Goal: Check status

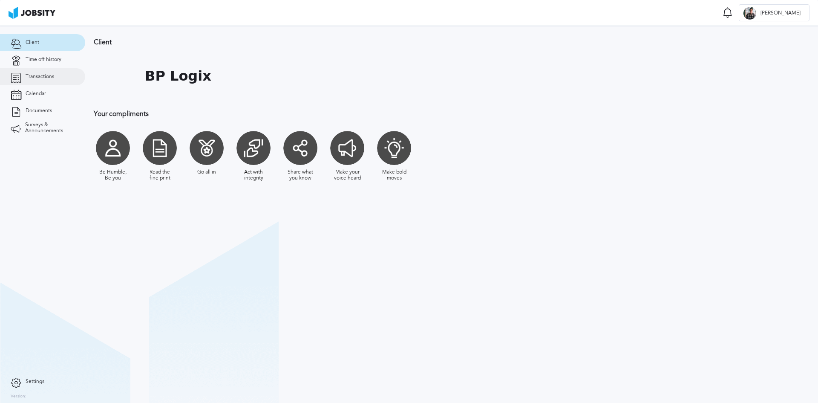
click at [50, 74] on span "Transactions" at bounding box center [40, 77] width 29 height 6
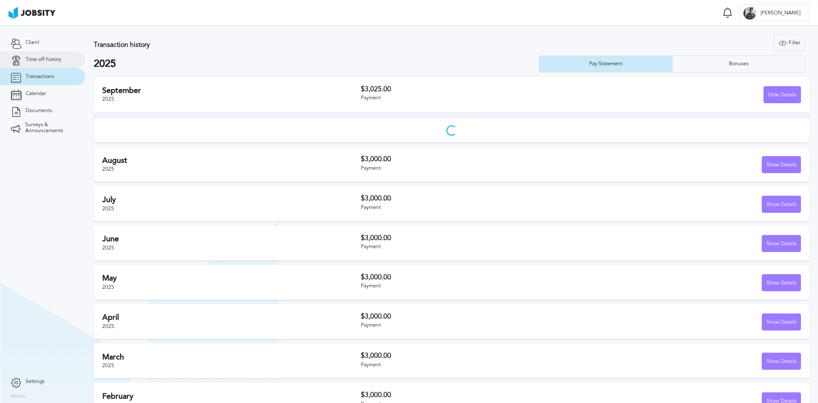
click at [50, 60] on span "Time off history" at bounding box center [44, 60] width 36 height 6
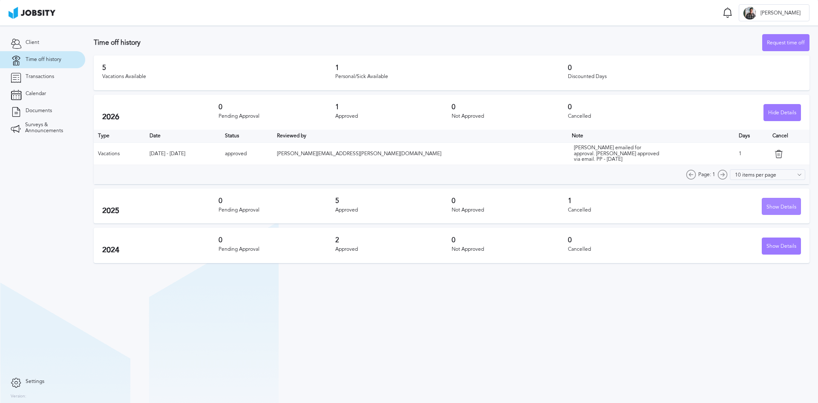
click at [776, 208] on div "Show Details" at bounding box center [782, 206] width 38 height 17
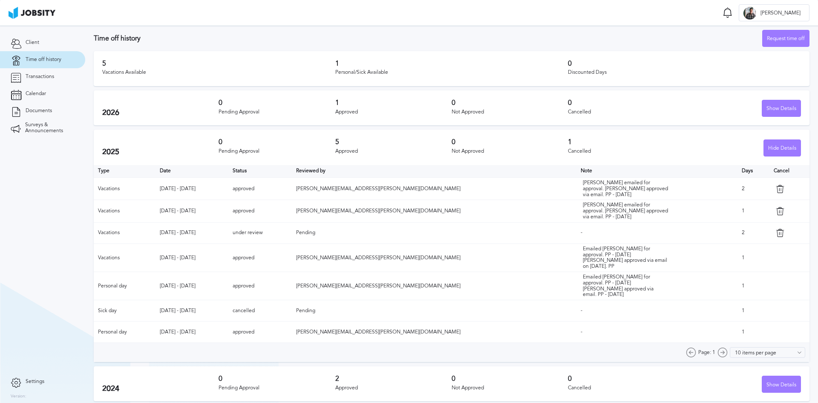
scroll to position [5, 0]
click at [778, 382] on div "Show Details" at bounding box center [782, 383] width 38 height 17
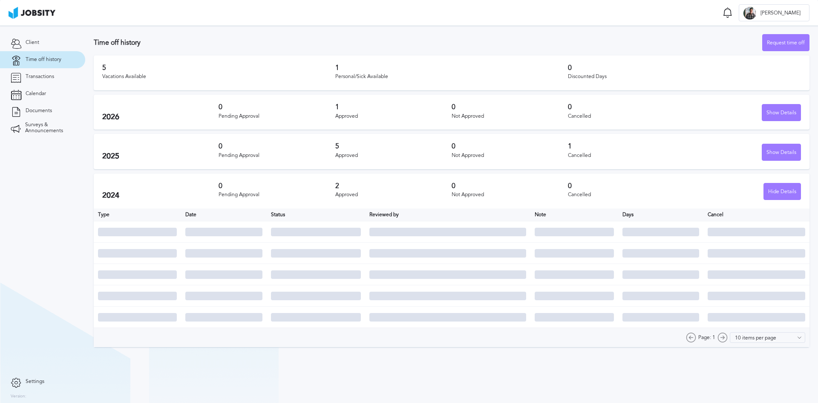
scroll to position [0, 0]
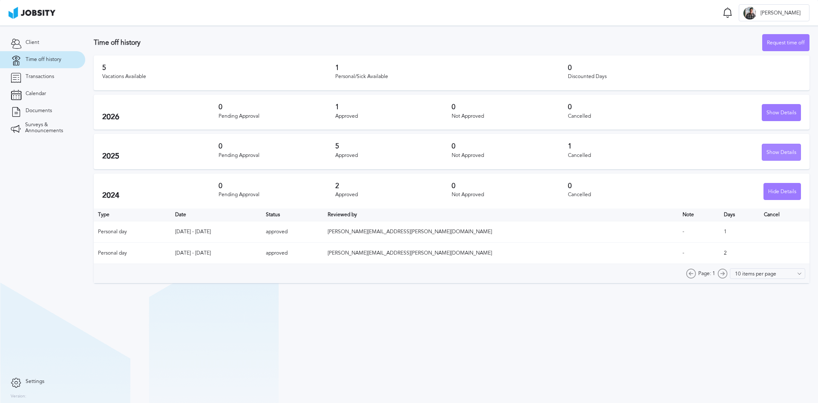
click at [773, 158] on div "Show Details" at bounding box center [782, 152] width 38 height 17
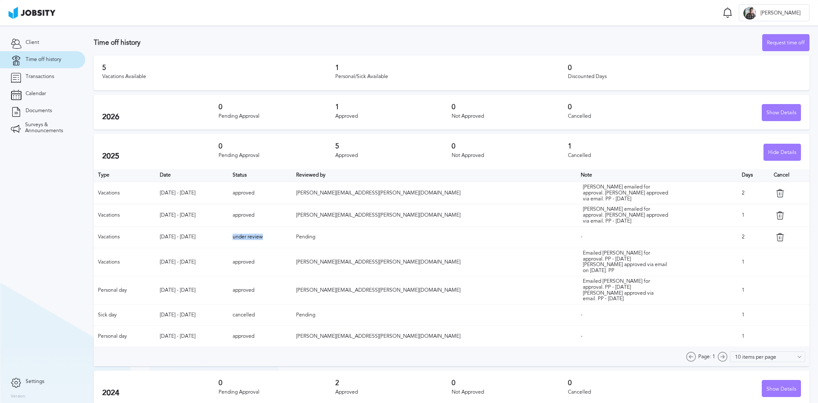
drag, startPoint x: 290, startPoint y: 235, endPoint x: 330, endPoint y: 232, distance: 40.2
click at [292, 232] on td "under review" at bounding box center [260, 236] width 64 height 21
click at [772, 114] on div "Show Details" at bounding box center [782, 112] width 38 height 17
